Goal: Information Seeking & Learning: Learn about a topic

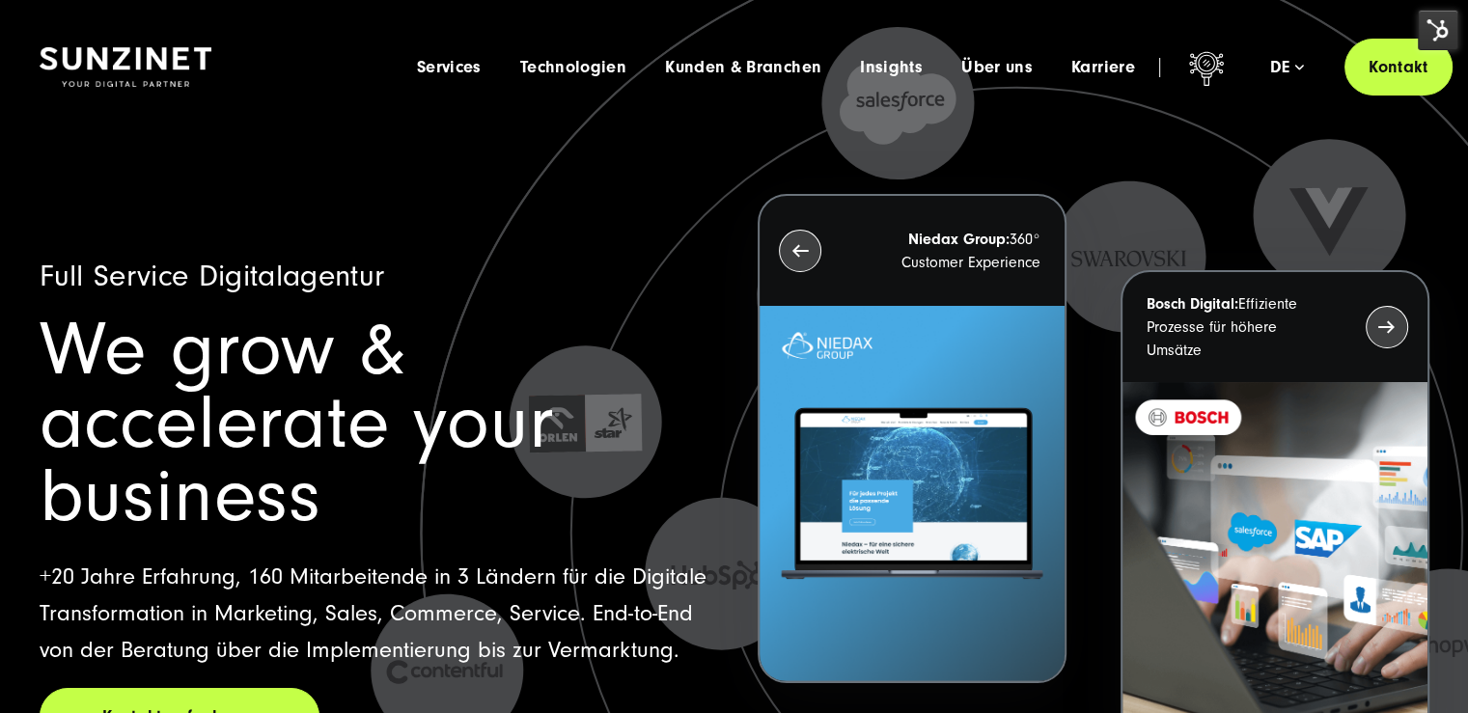
click at [1449, 30] on img at bounding box center [1438, 30] width 41 height 41
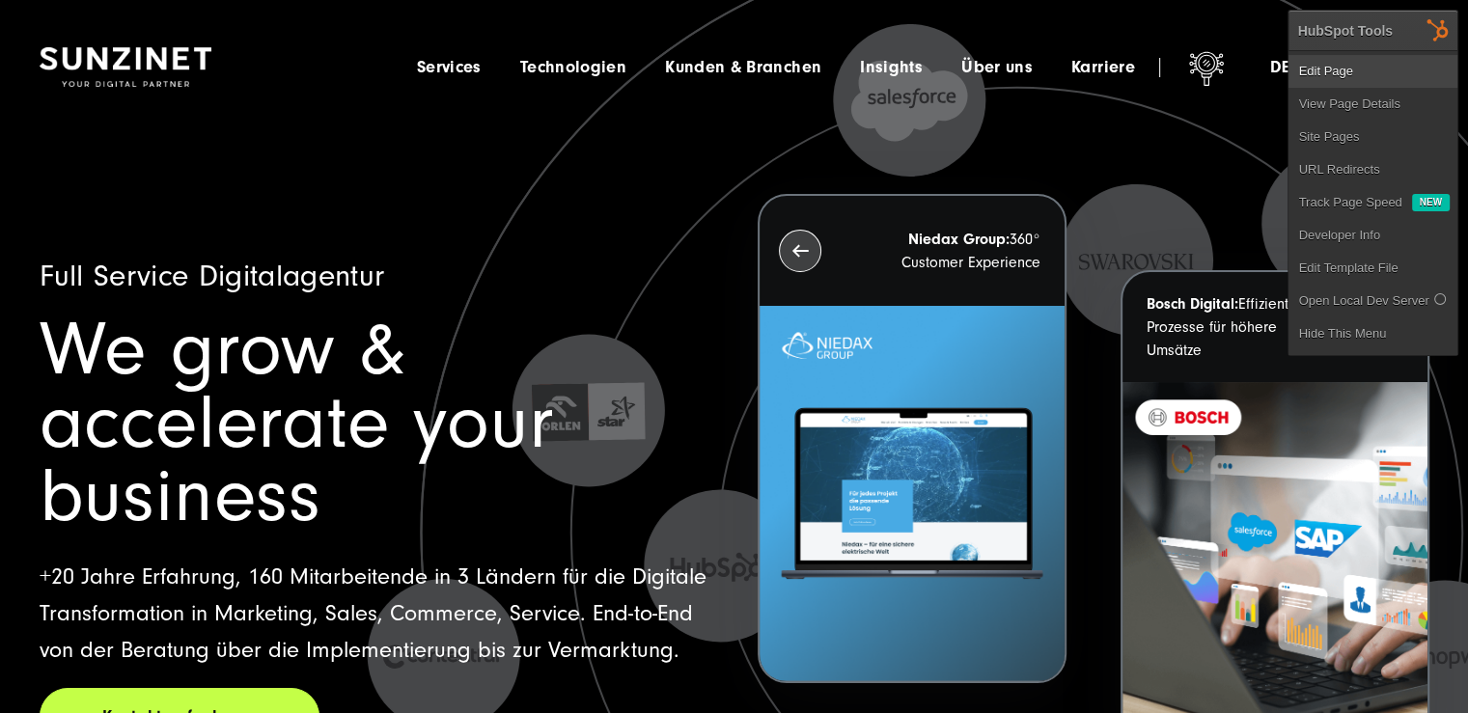
click at [1387, 61] on link "Edit Page" at bounding box center [1373, 71] width 169 height 33
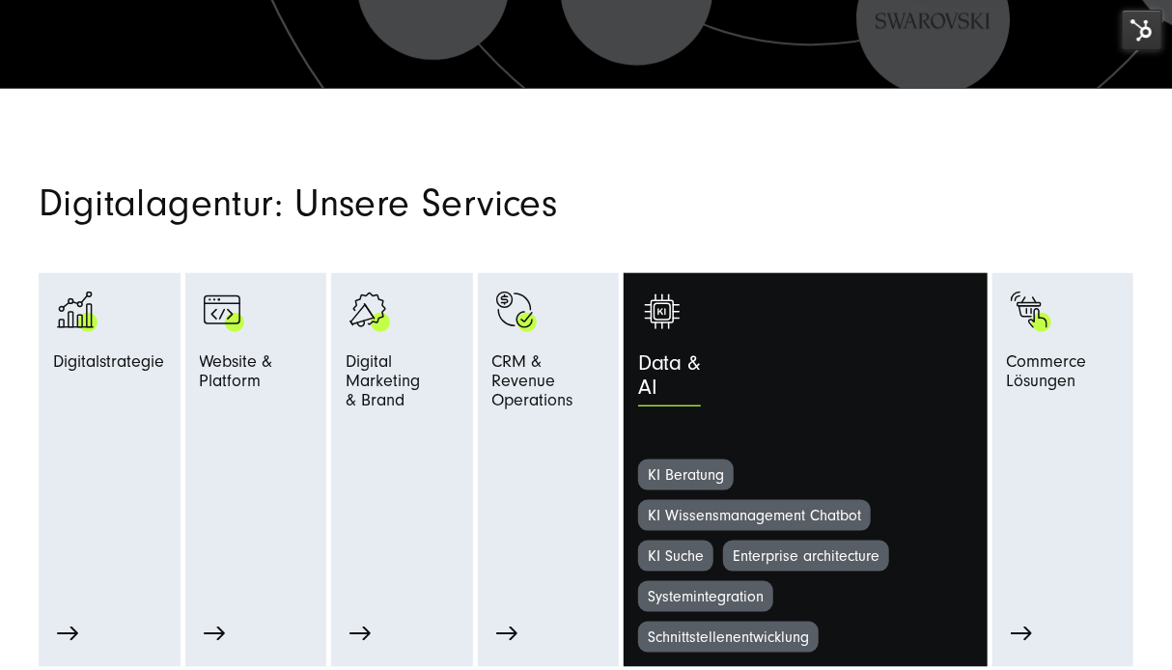
scroll to position [772, 0]
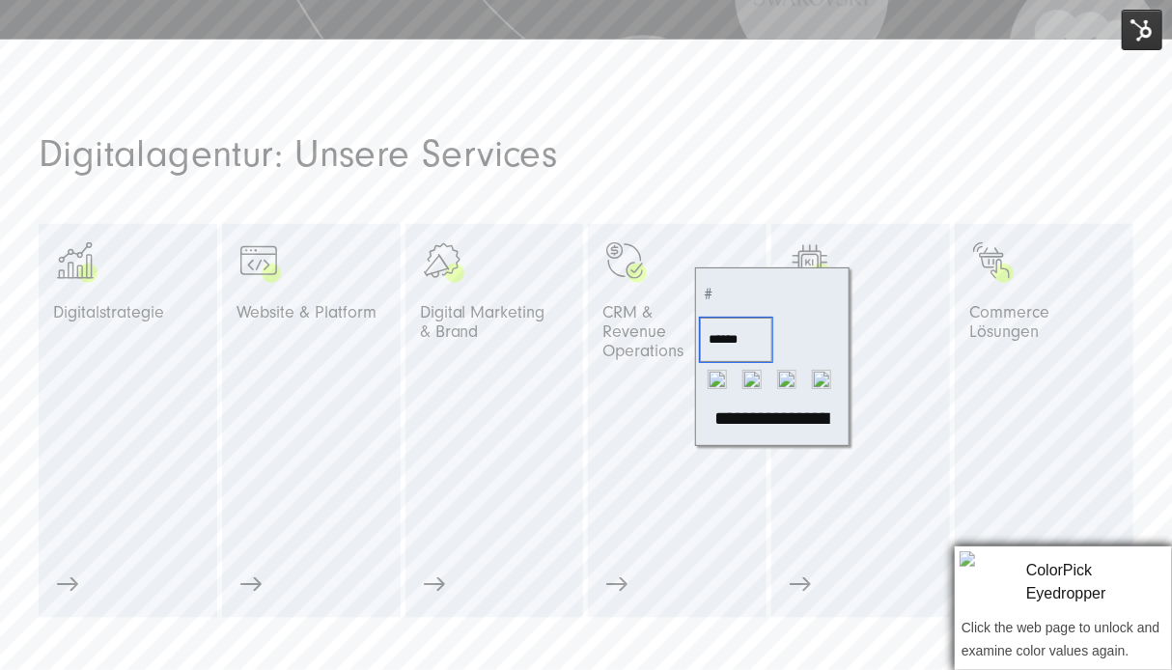
click at [740, 335] on input "******" at bounding box center [736, 340] width 72 height 44
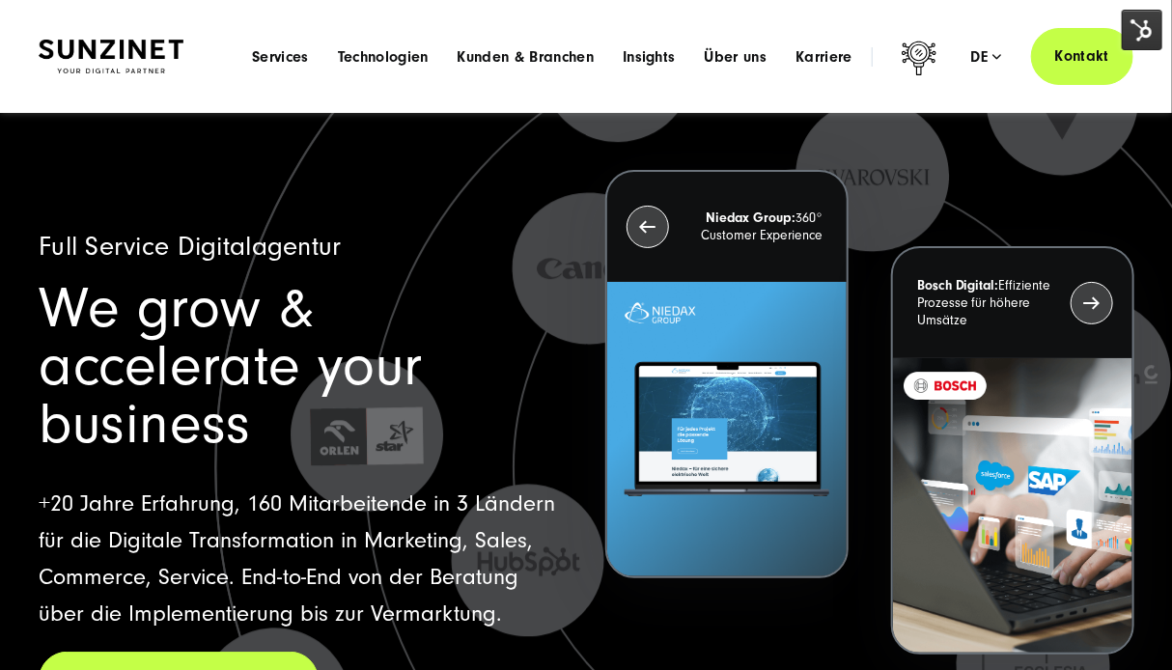
scroll to position [0, 0]
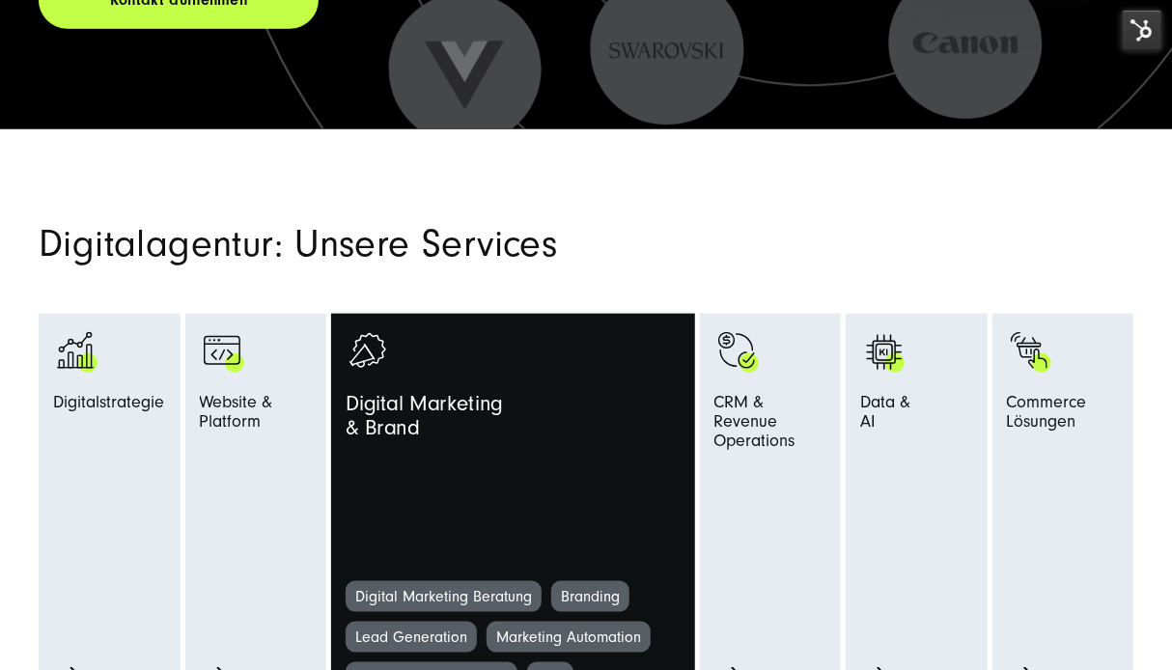
scroll to position [869, 0]
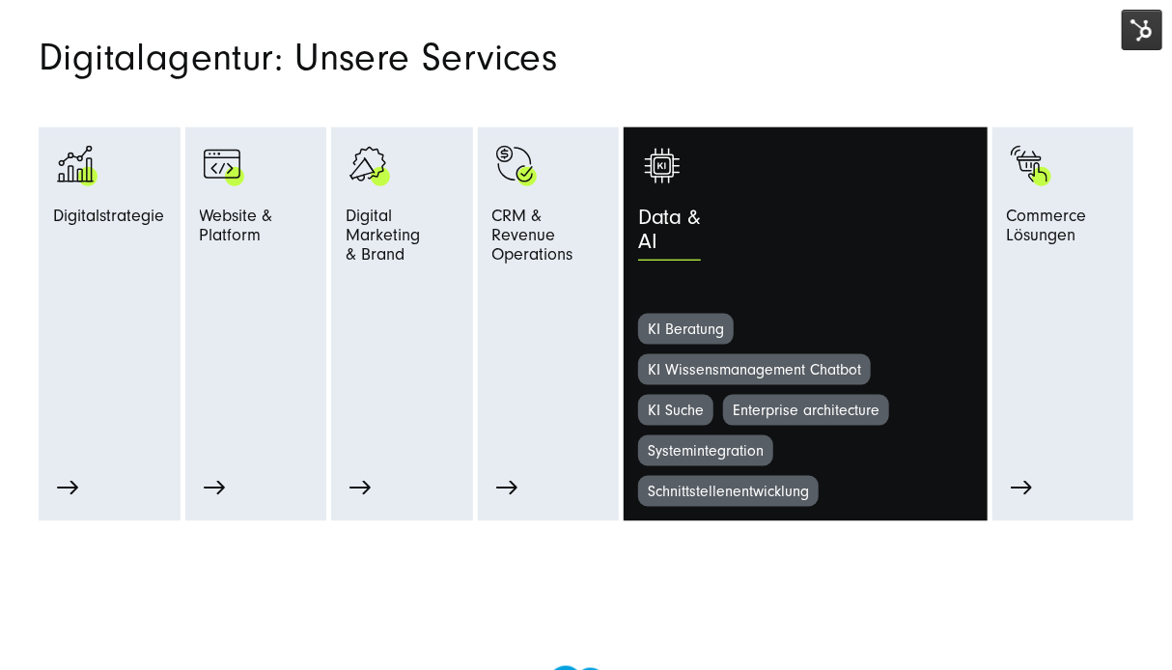
click at [647, 240] on span "Data & AI" at bounding box center [669, 236] width 63 height 59
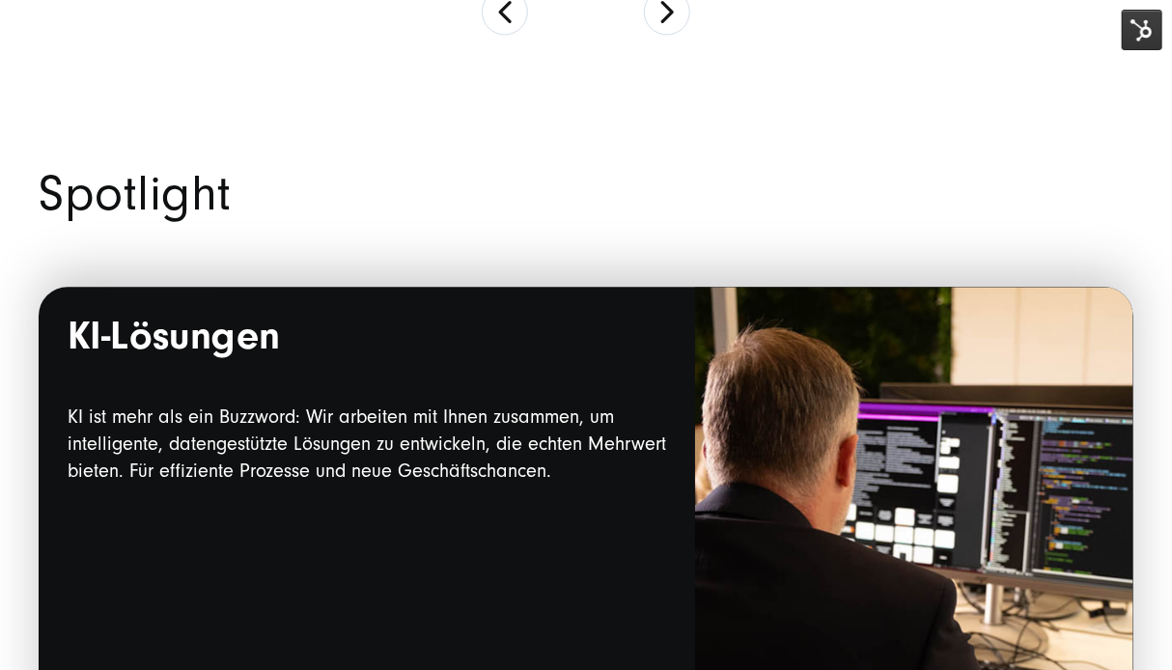
scroll to position [2123, 0]
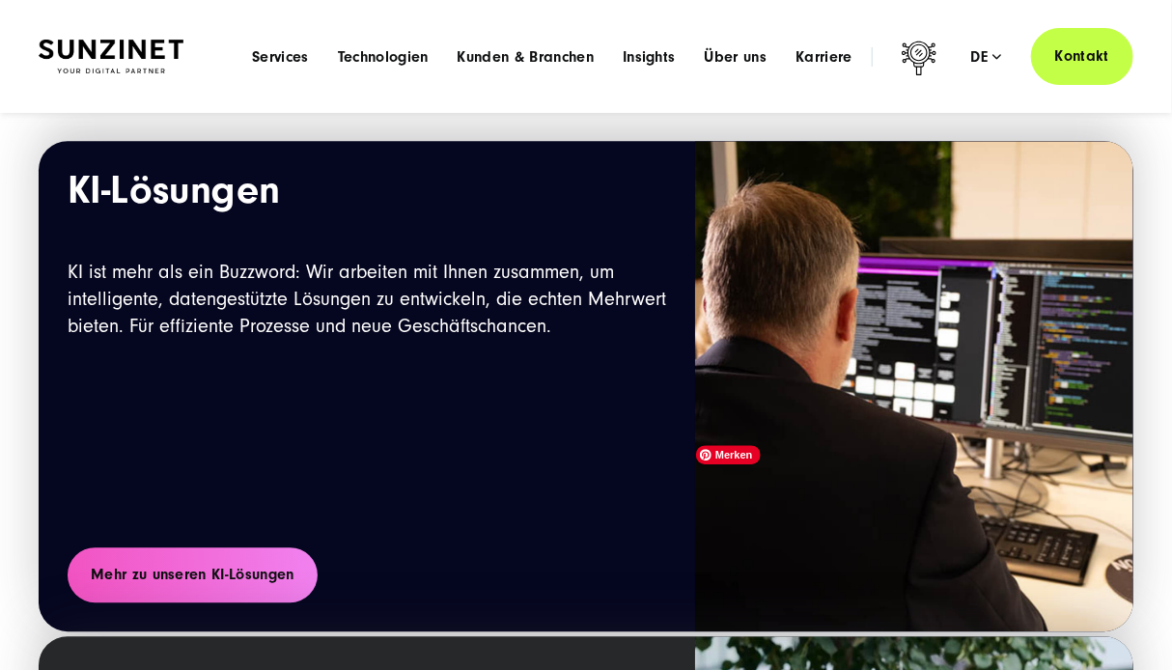
scroll to position [1834, 0]
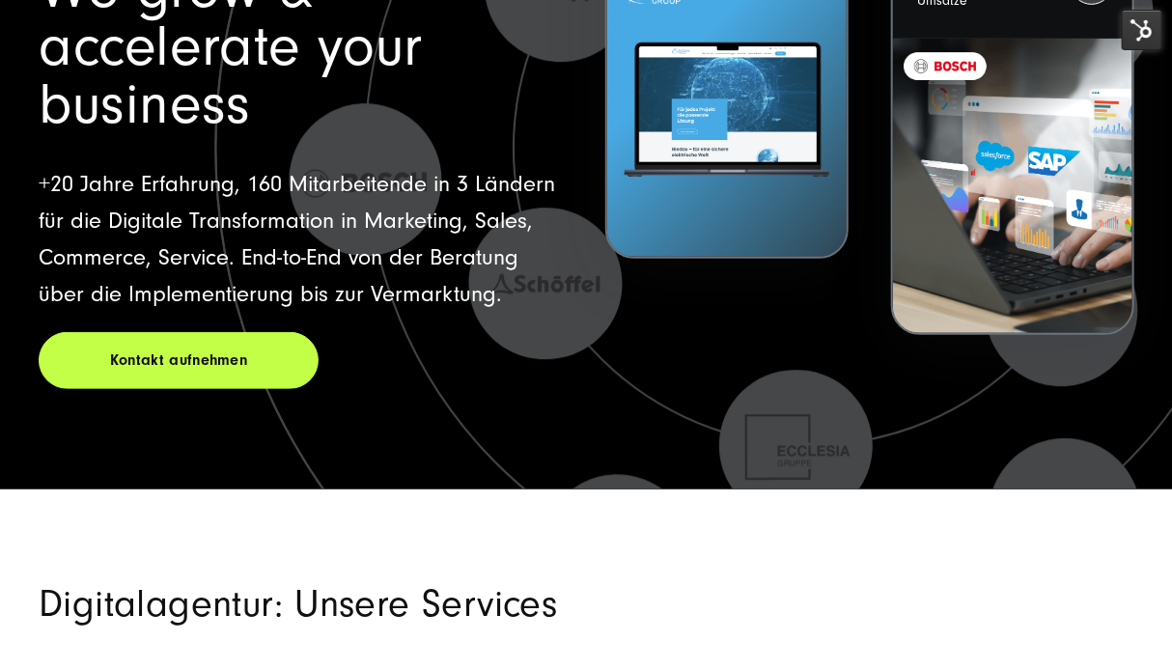
scroll to position [498, 0]
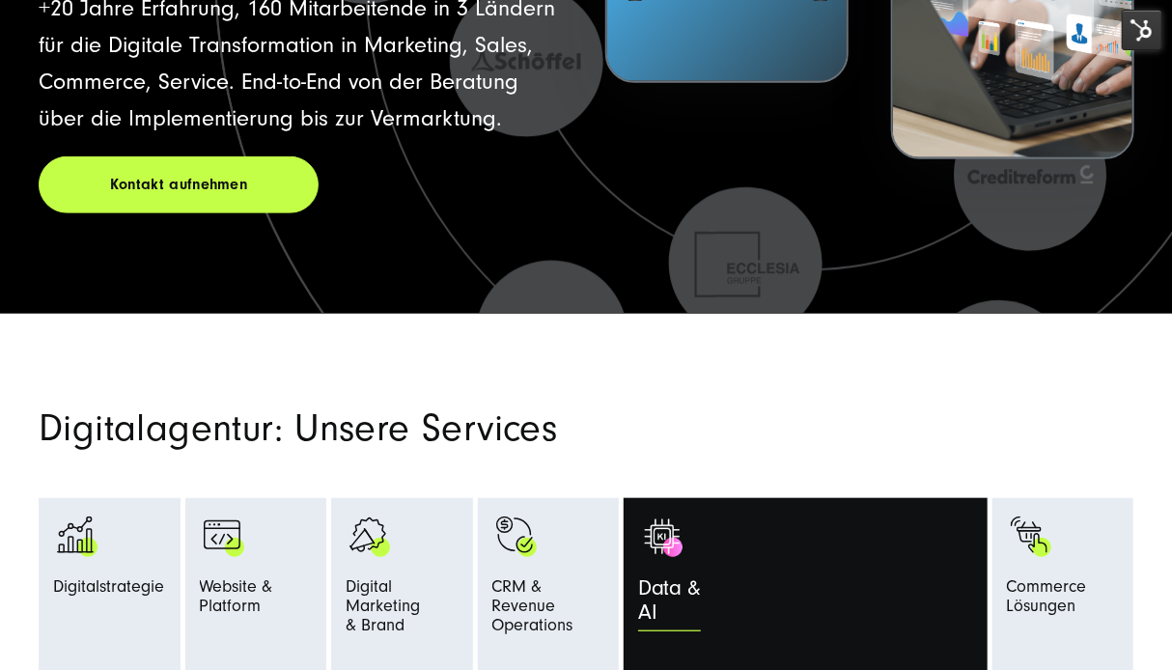
click at [819, 579] on div "Data & AI" at bounding box center [847, 606] width 418 height 59
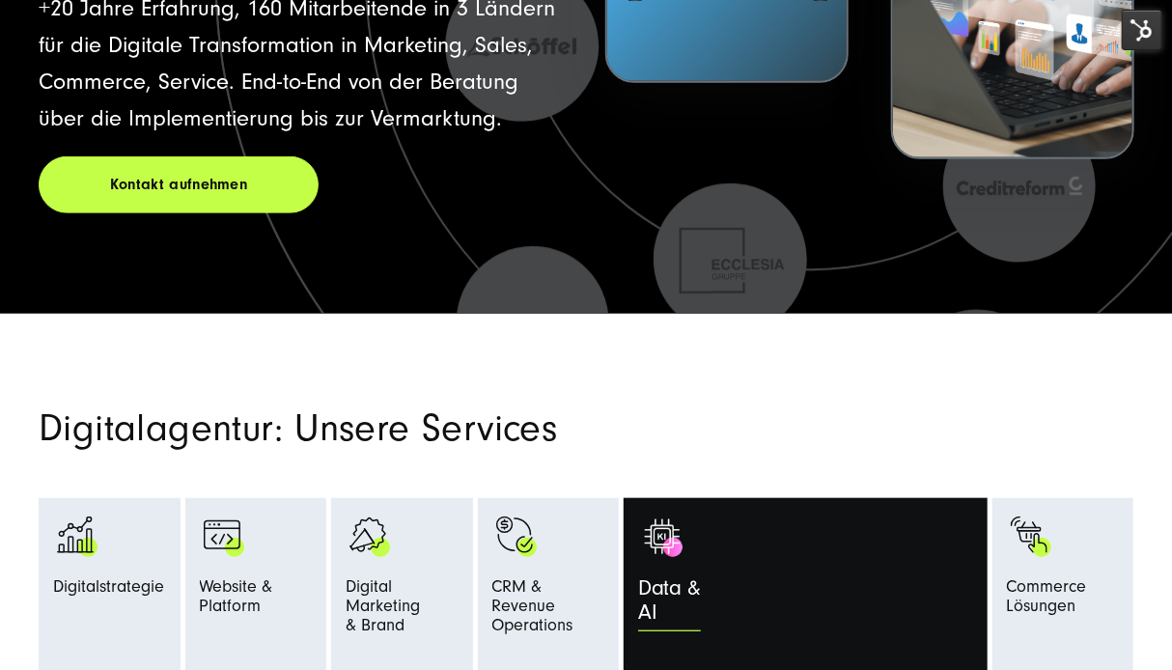
click at [664, 594] on span "Data & AI" at bounding box center [669, 606] width 63 height 59
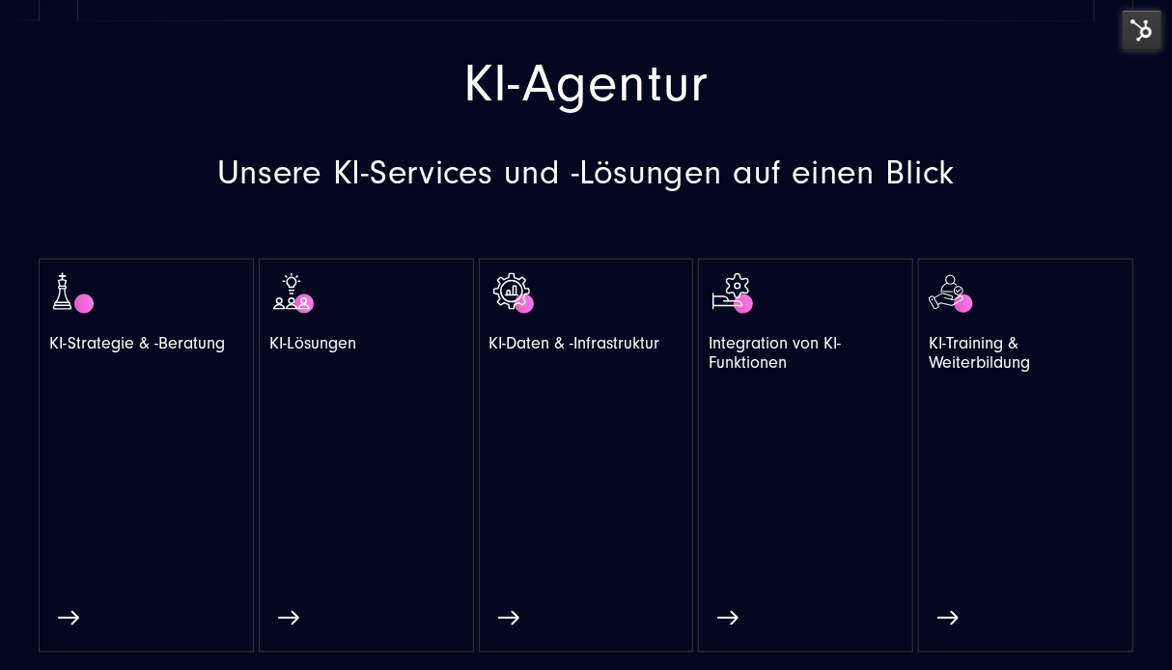
scroll to position [1062, 0]
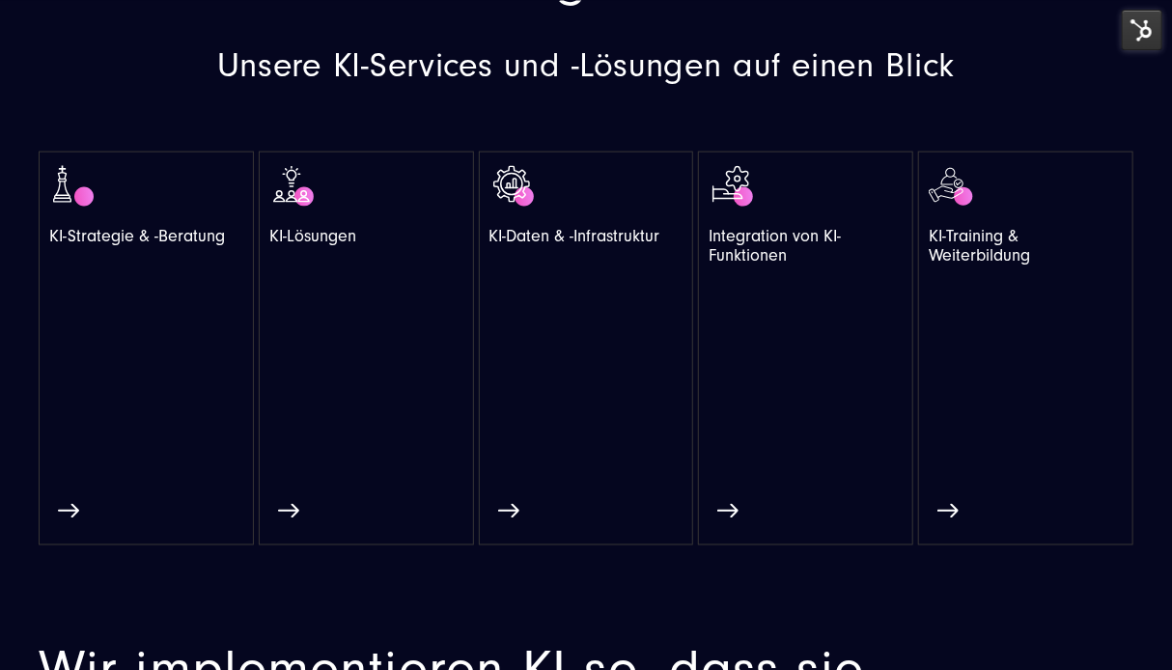
click at [1130, 33] on img at bounding box center [1142, 30] width 41 height 41
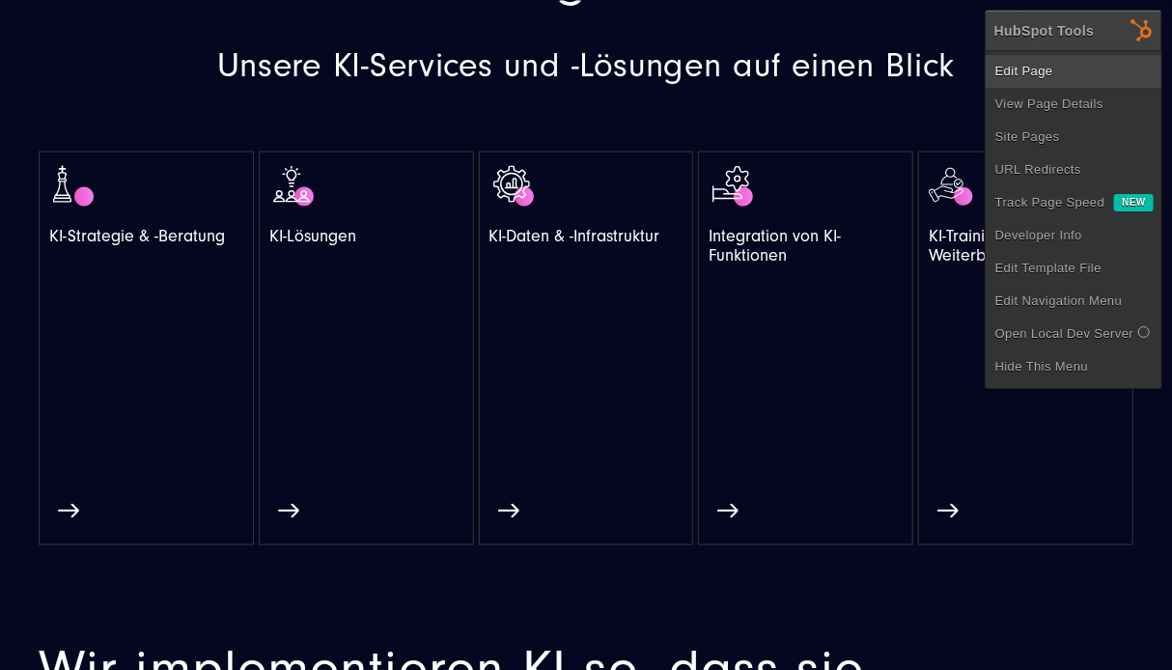
click at [1087, 67] on link "Edit Page" at bounding box center [1073, 71] width 176 height 33
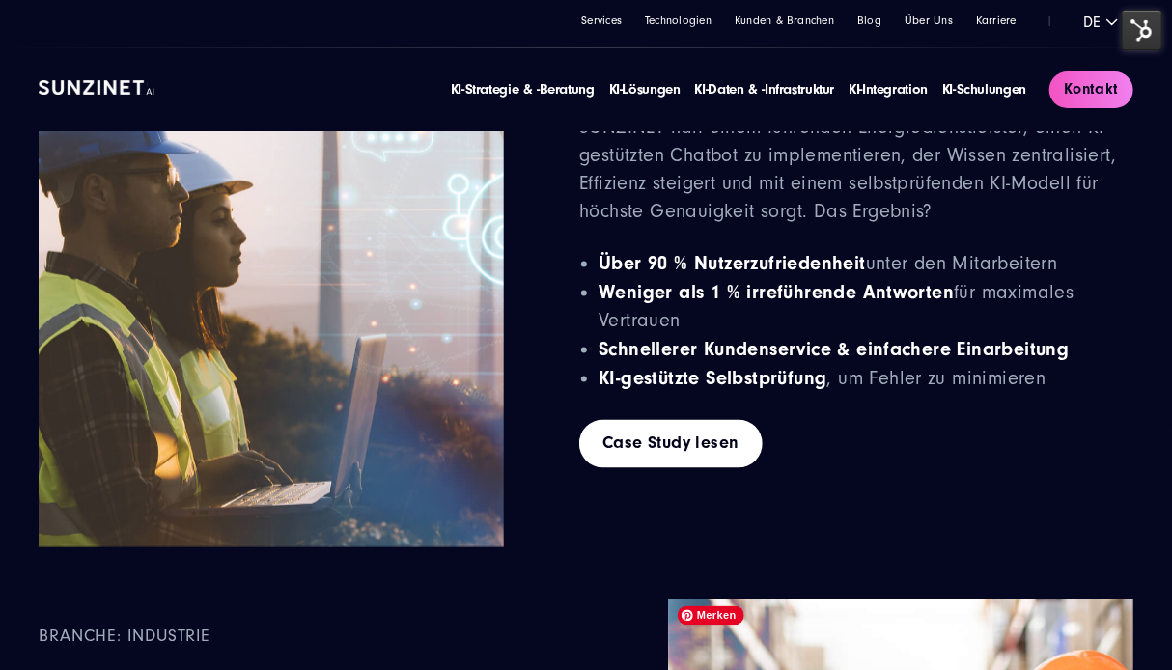
scroll to position [6914, 0]
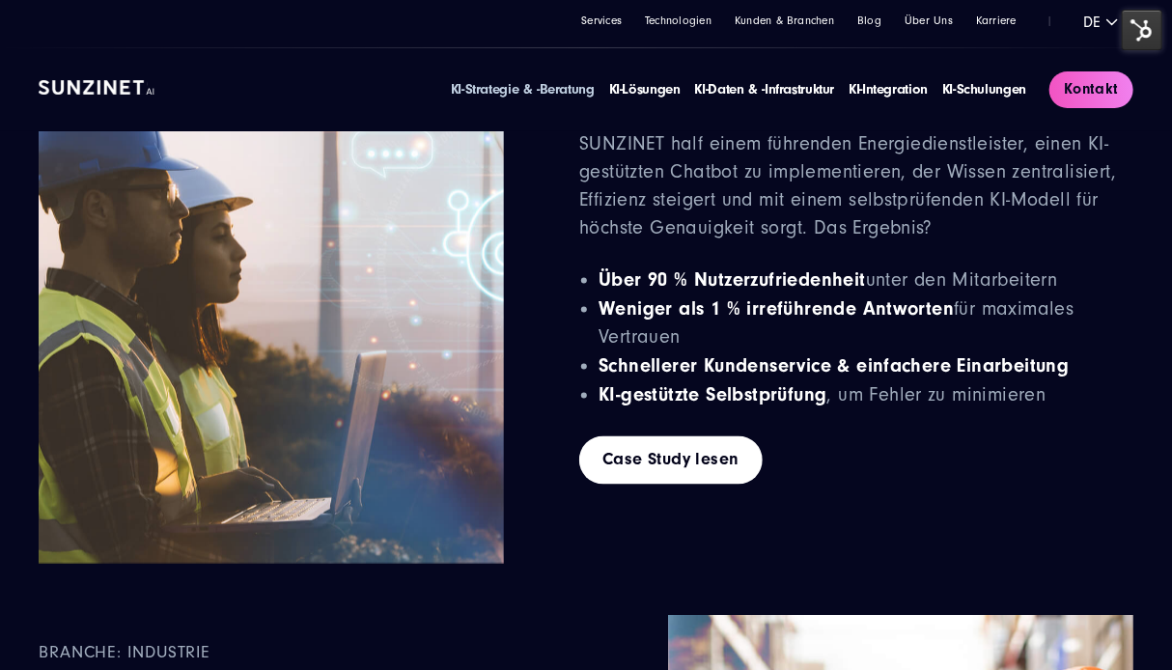
click at [561, 87] on link "KI-Strategie & -Beratung" at bounding box center [523, 89] width 144 height 16
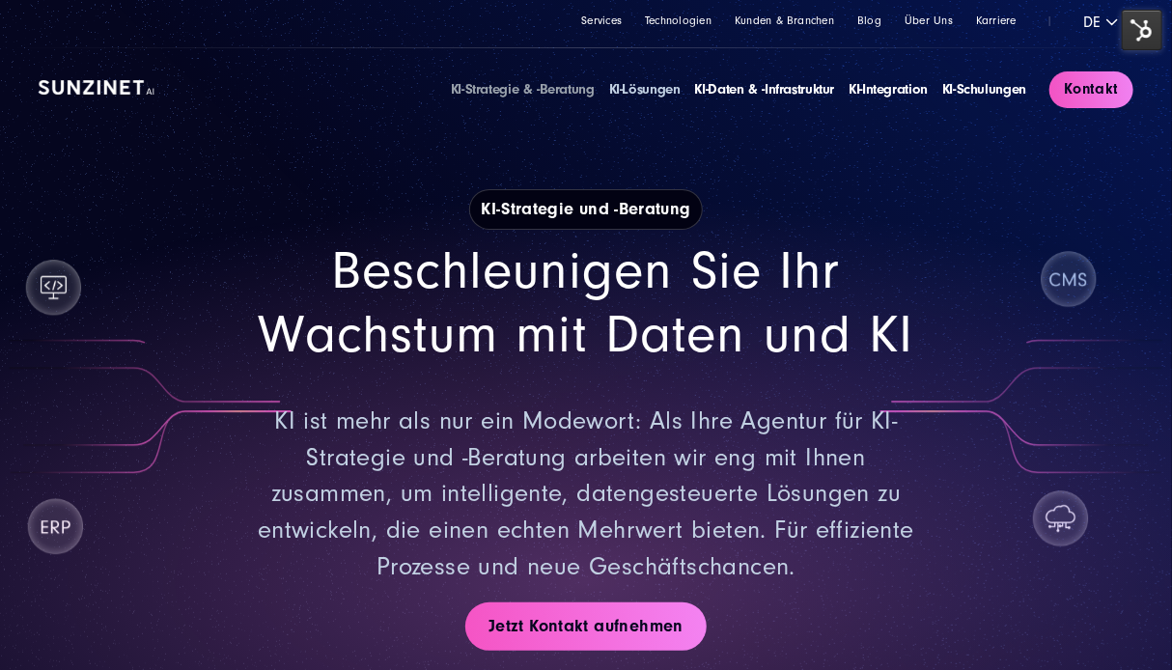
click at [653, 92] on link "KI-Lösungen" at bounding box center [644, 89] width 71 height 16
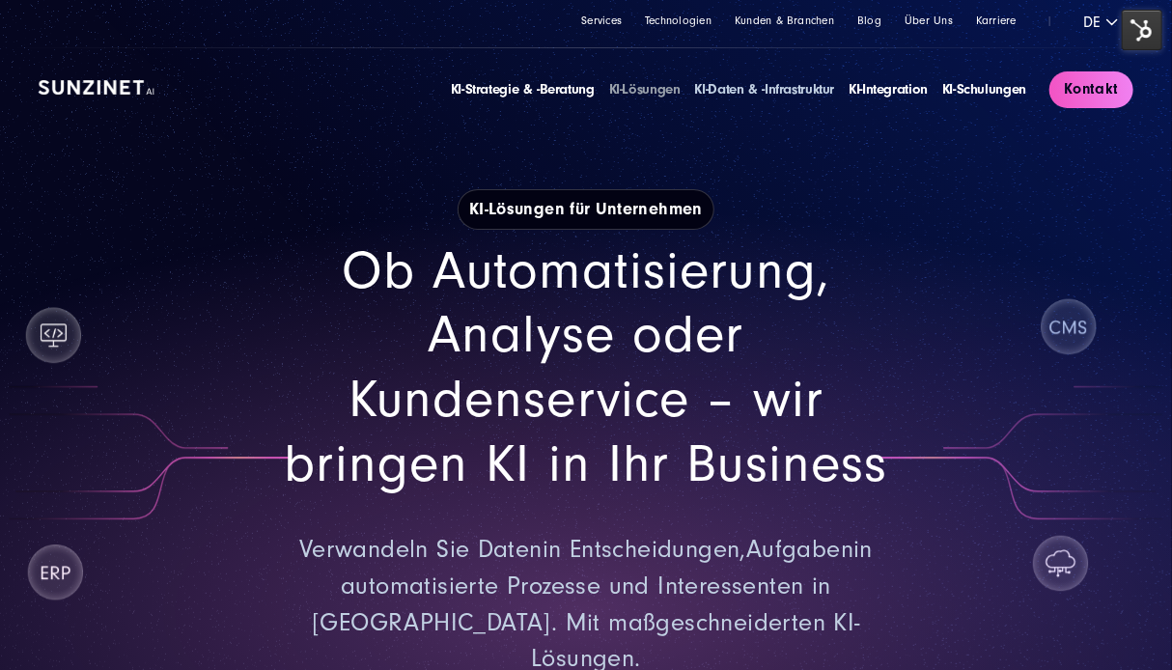
click at [802, 89] on link "KI-Daten & -Infrastruktur" at bounding box center [765, 89] width 140 height 16
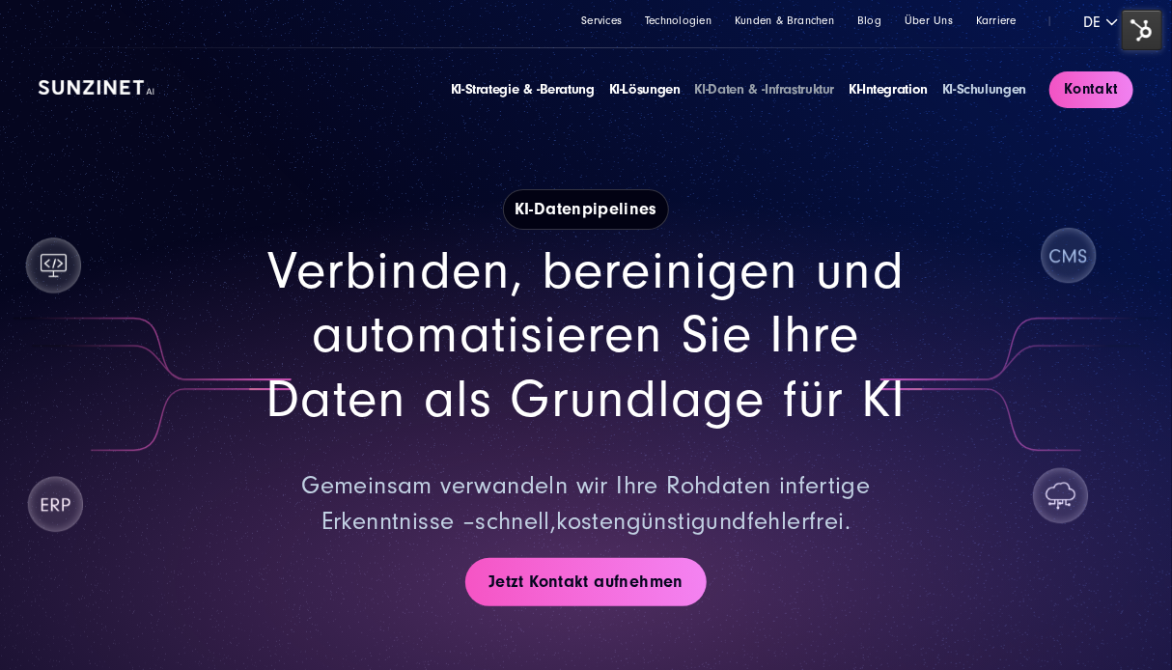
click at [987, 95] on link "KI-Schulungen" at bounding box center [984, 89] width 84 height 16
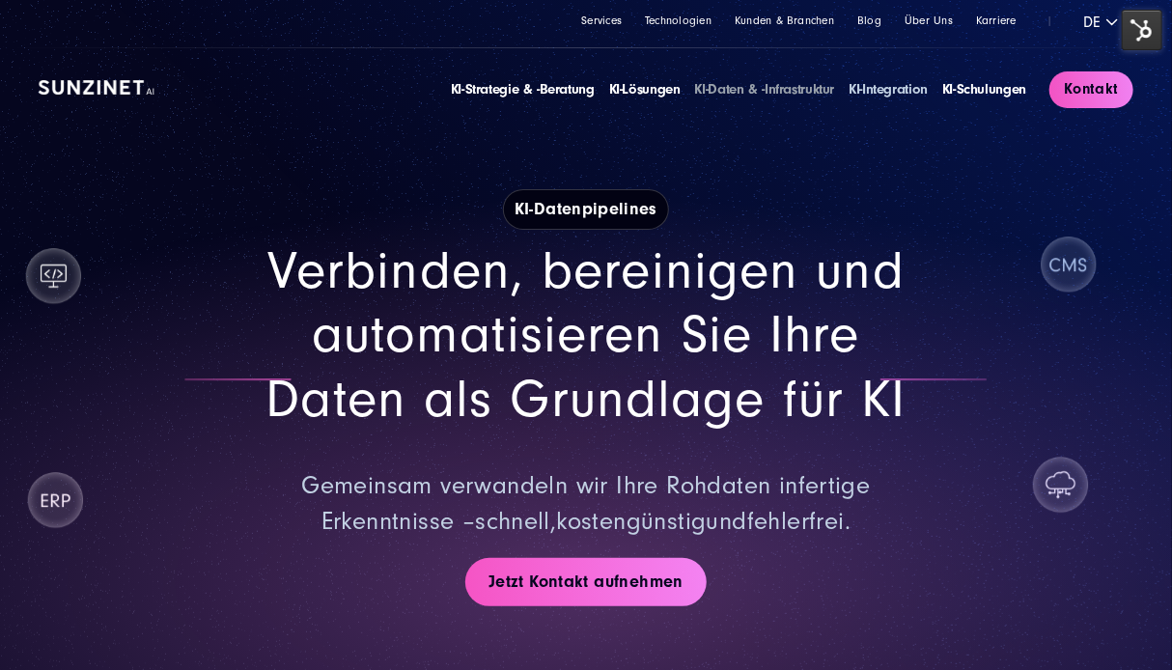
click at [897, 84] on link "KI-Integration" at bounding box center [887, 89] width 79 height 16
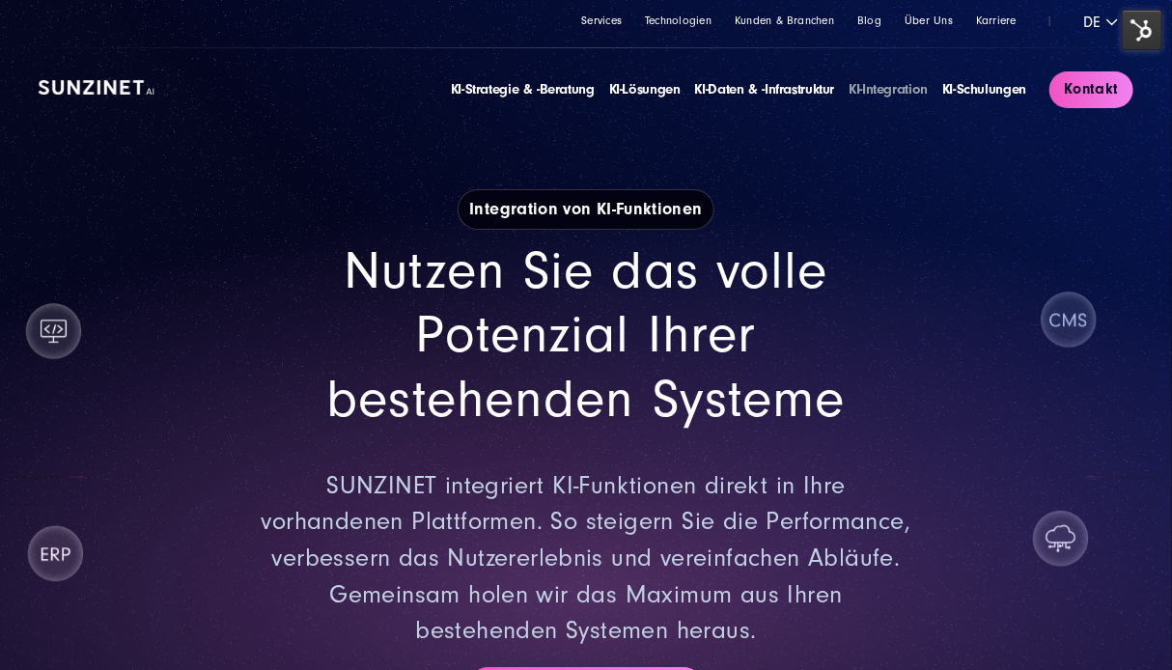
click at [111, 97] on link at bounding box center [97, 89] width 116 height 21
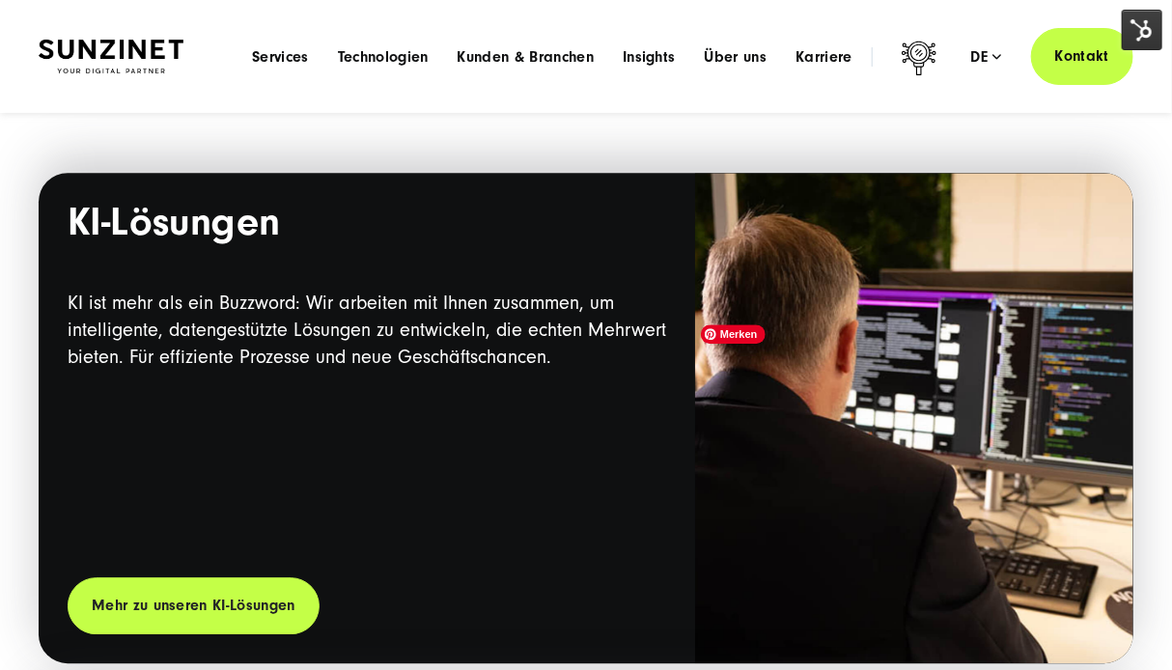
scroll to position [1834, 0]
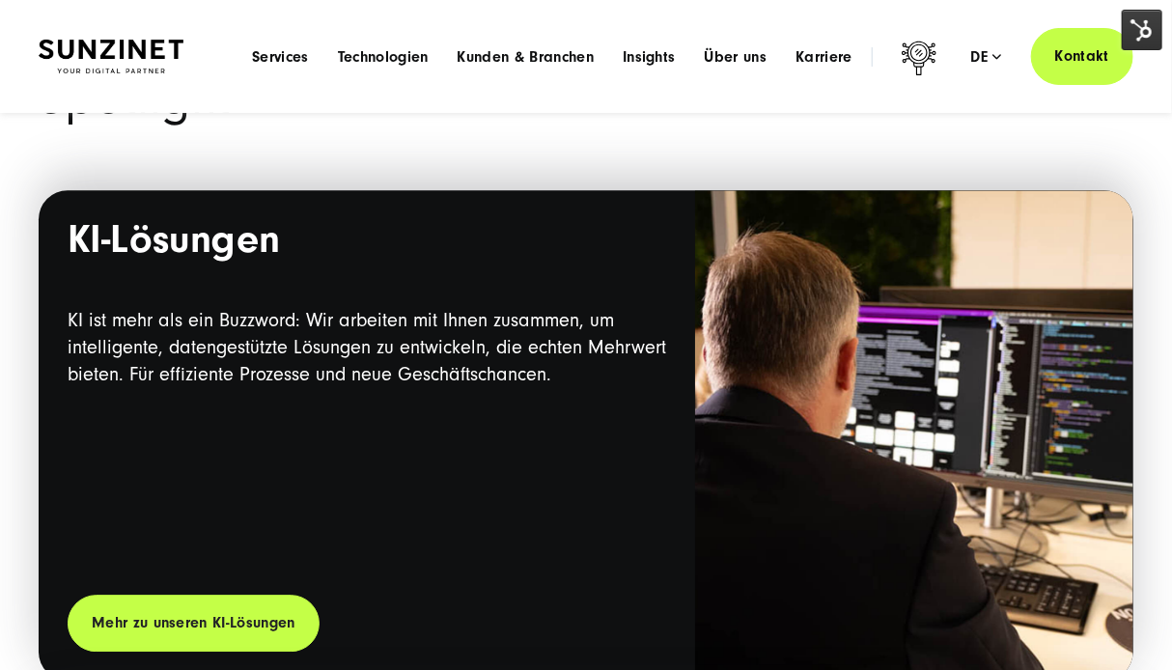
click at [1144, 42] on img at bounding box center [1142, 30] width 41 height 41
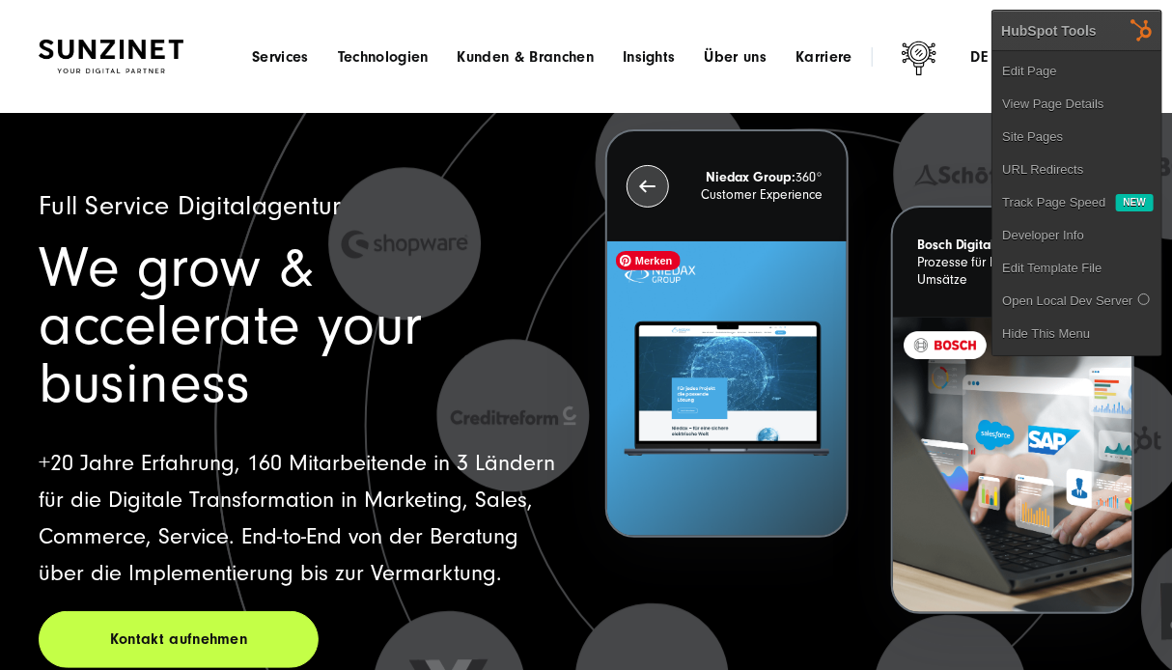
scroll to position [0, 0]
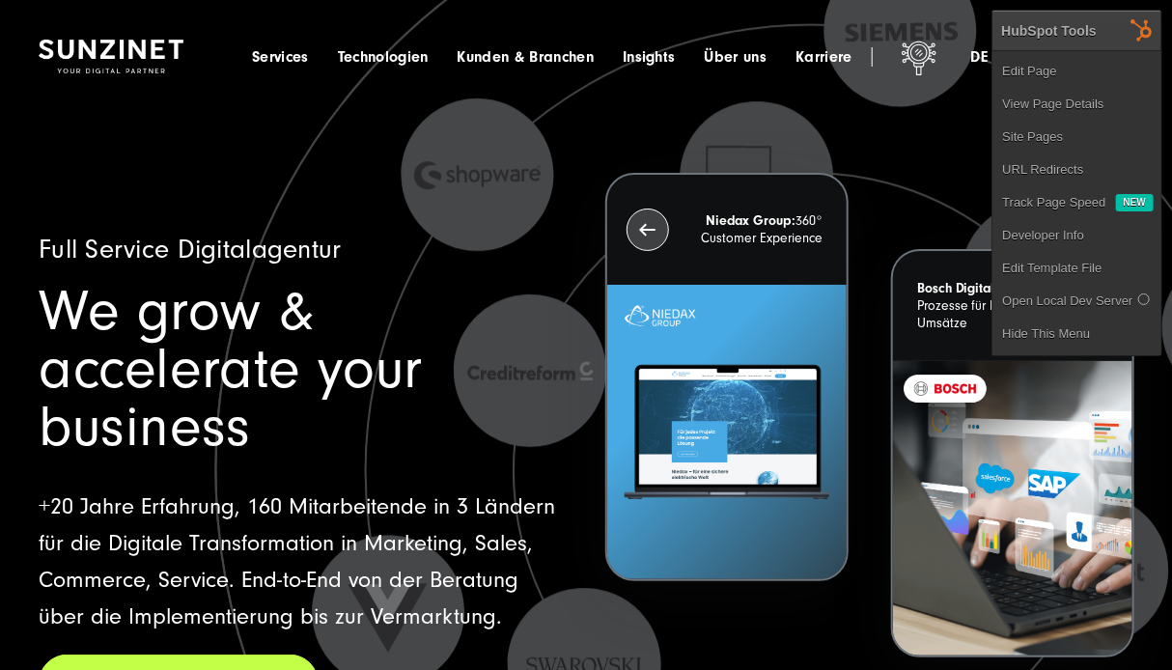
drag, startPoint x: 675, startPoint y: 137, endPoint x: 797, endPoint y: 132, distance: 122.7
click at [675, 136] on icon at bounding box center [811, 470] width 1260 height 1260
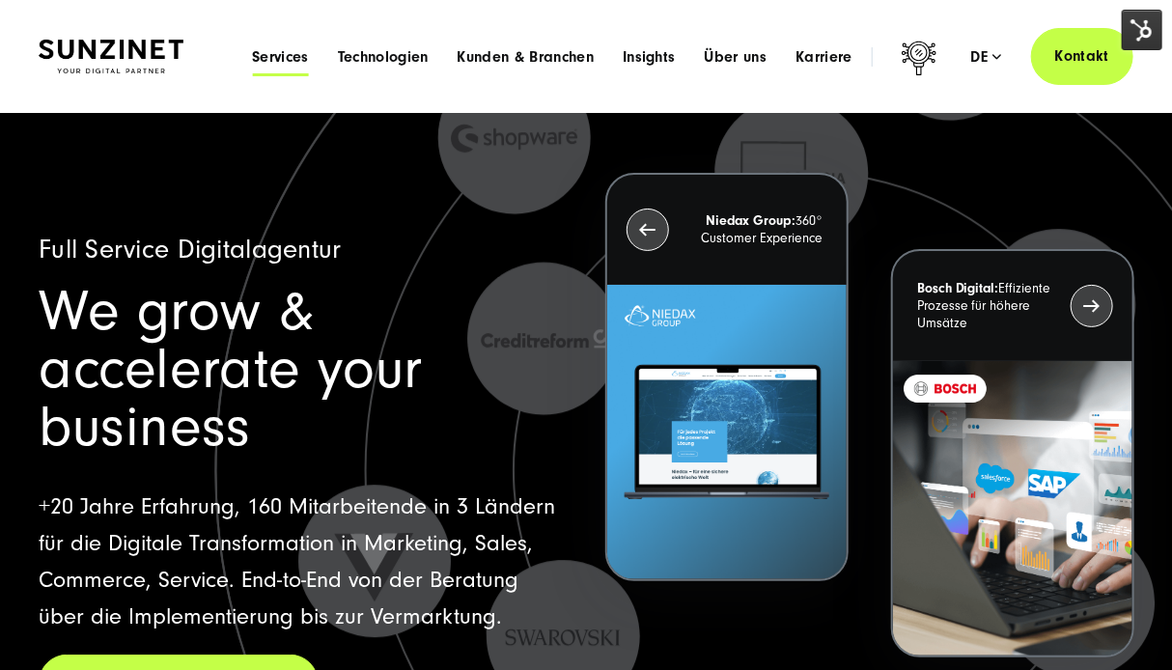
click at [274, 60] on span "Services" at bounding box center [280, 56] width 57 height 19
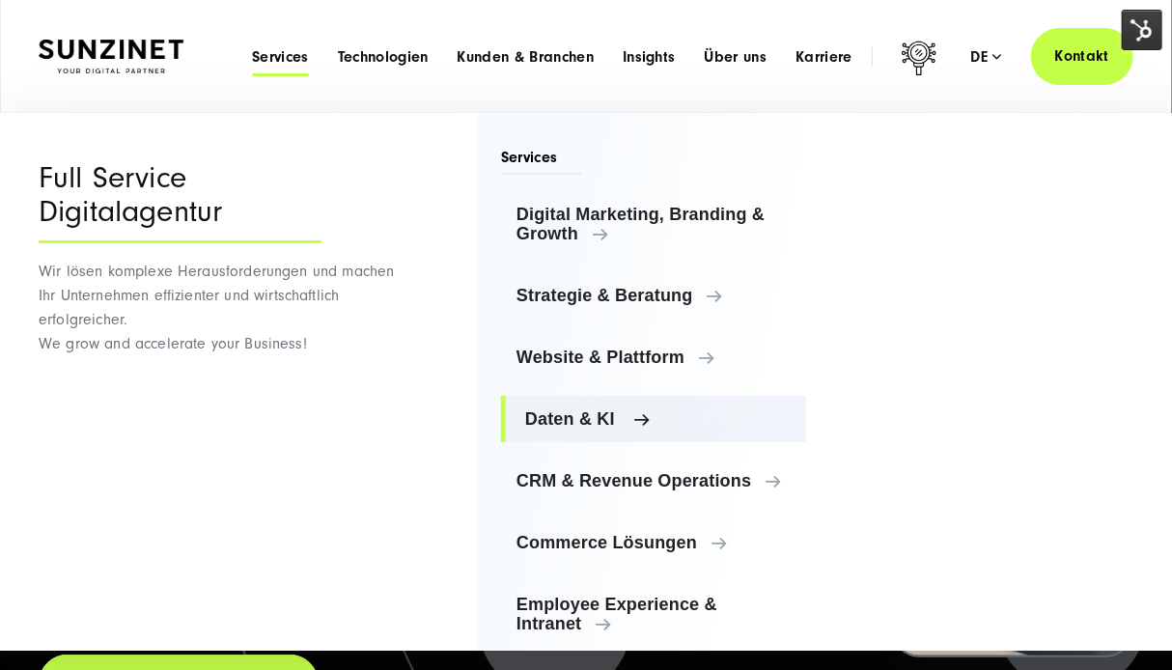
click at [569, 413] on span "Daten & KI" at bounding box center [657, 418] width 265 height 19
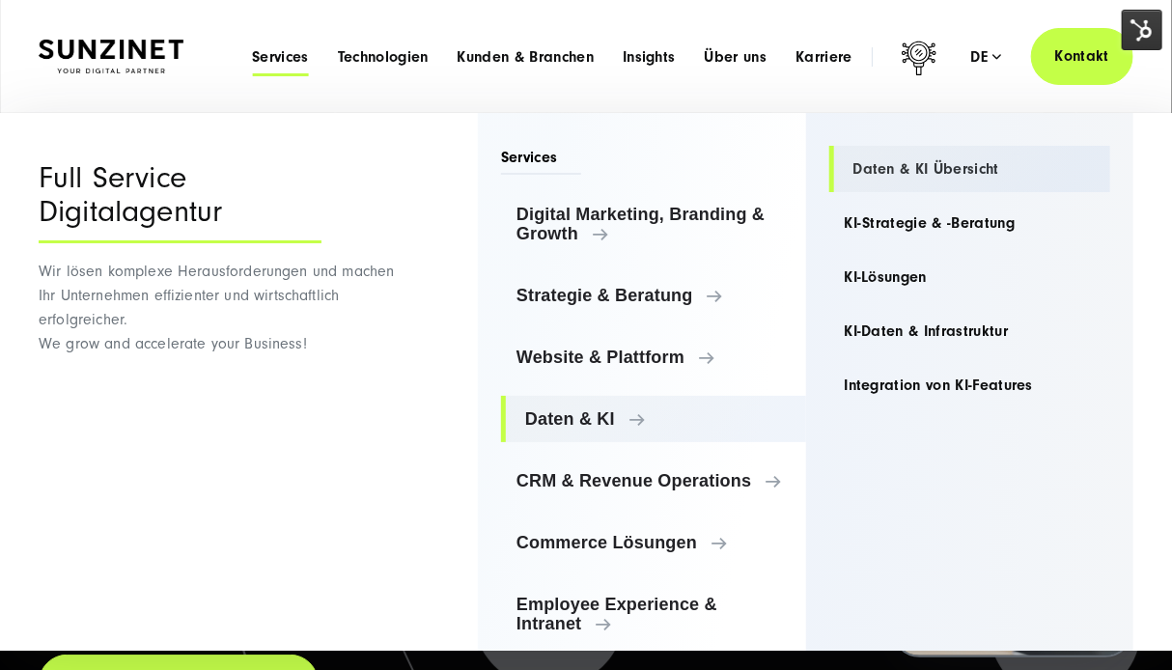
click at [927, 166] on link "Daten & KI Übersicht" at bounding box center [970, 169] width 282 height 46
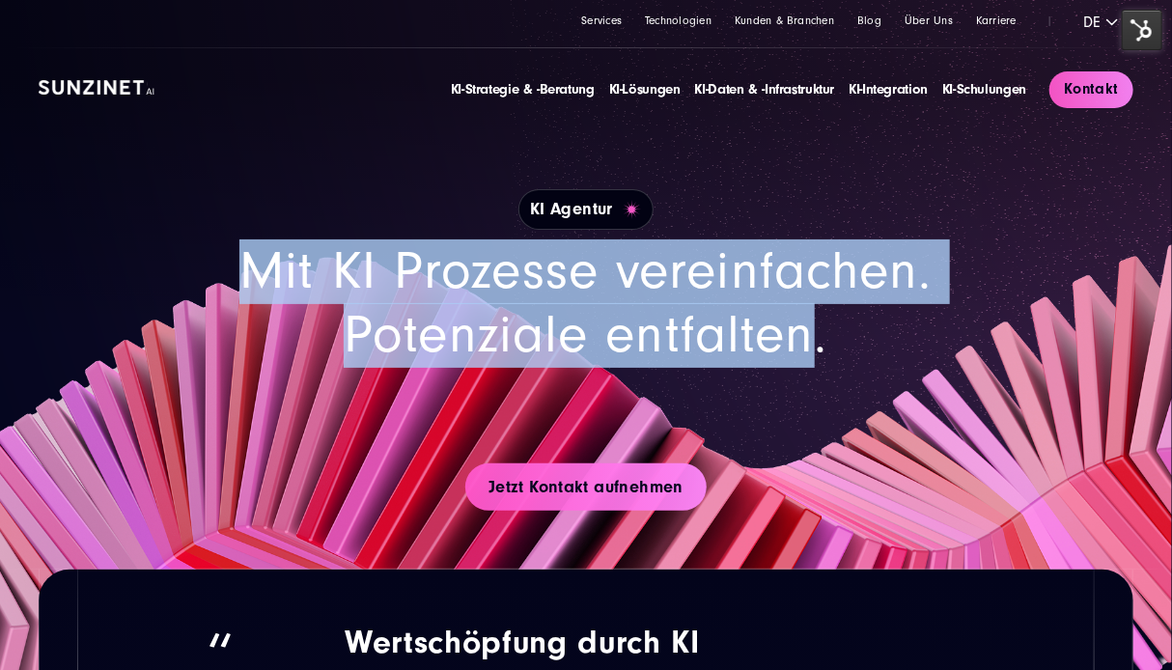
drag, startPoint x: 741, startPoint y: 337, endPoint x: 164, endPoint y: 274, distance: 580.6
click at [164, 274] on h2 "Mit KI Prozesse vereinfachen. Potenziale entfalten." at bounding box center [586, 303] width 927 height 128
